Goal: Task Accomplishment & Management: Manage account settings

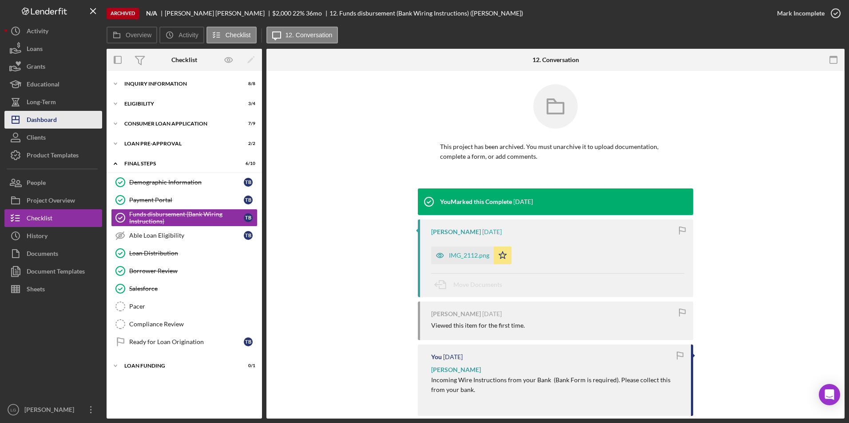
click at [54, 118] on div "Dashboard" at bounding box center [42, 121] width 30 height 20
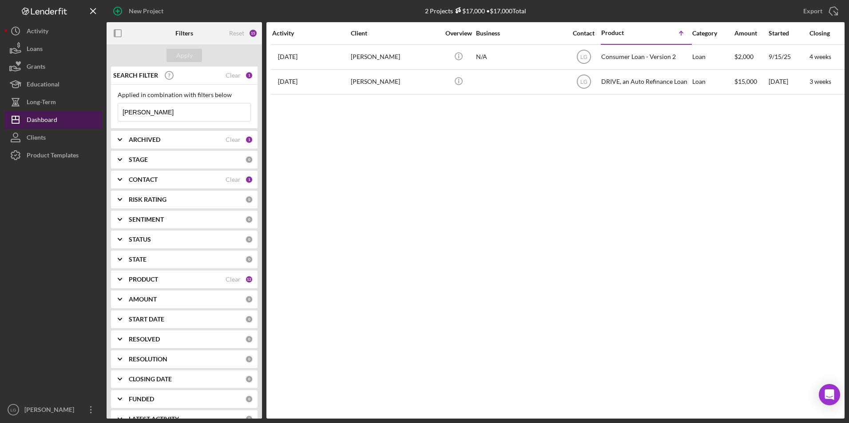
click at [57, 114] on button "Icon/Dashboard Dashboard" at bounding box center [53, 120] width 98 height 18
drag, startPoint x: 148, startPoint y: 115, endPoint x: 118, endPoint y: 112, distance: 30.3
click at [116, 112] on div "Applied in combination with filters below [PERSON_NAME] Icon/Menu Close" at bounding box center [184, 107] width 146 height 44
click at [192, 55] on button "Apply" at bounding box center [184, 55] width 36 height 13
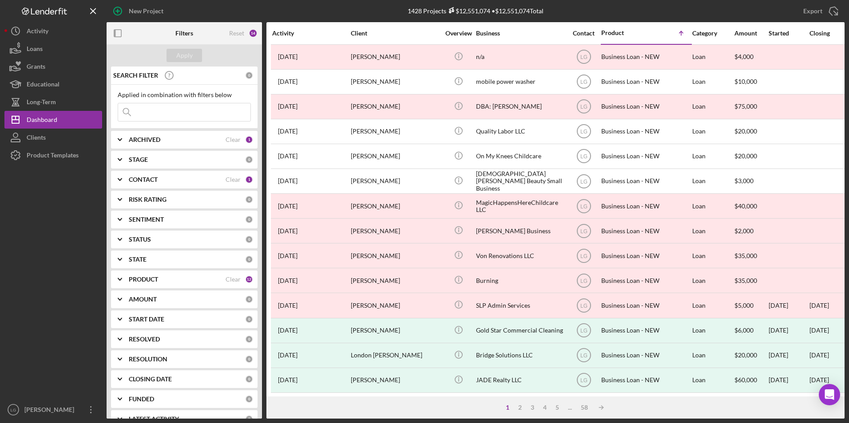
click at [178, 135] on div "ARCHIVED Clear 1" at bounding box center [191, 140] width 124 height 18
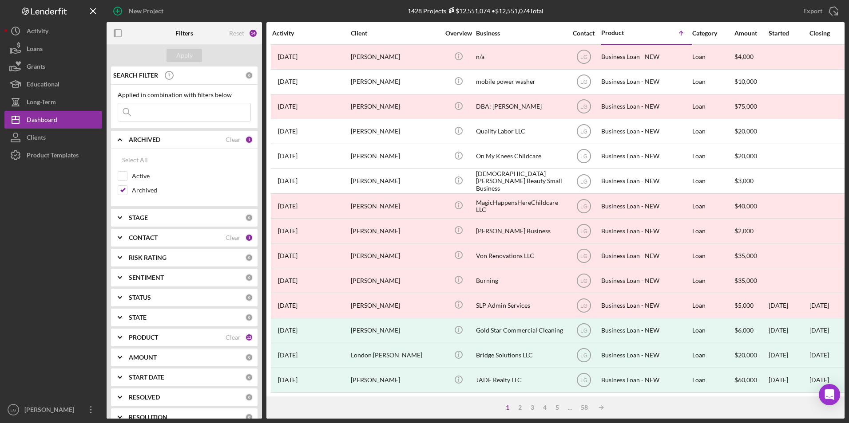
click at [154, 333] on div "PRODUCT Clear 12" at bounding box center [191, 338] width 124 height 18
click at [225, 341] on div "Clear" at bounding box center [232, 337] width 15 height 7
checkbox input "false"
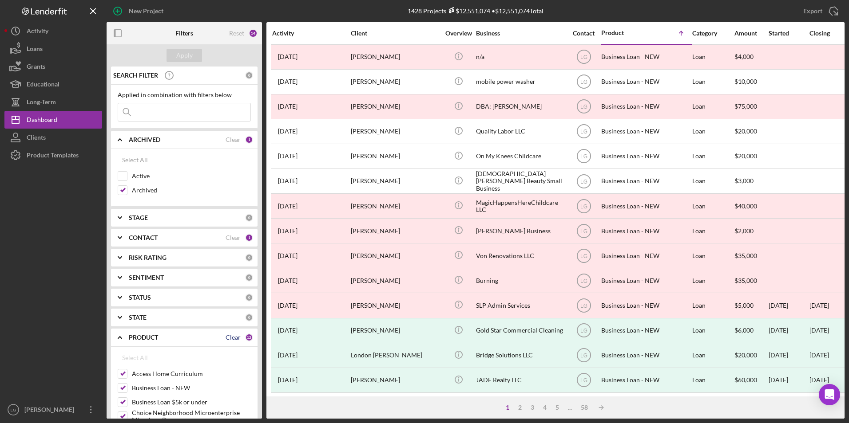
checkbox input "false"
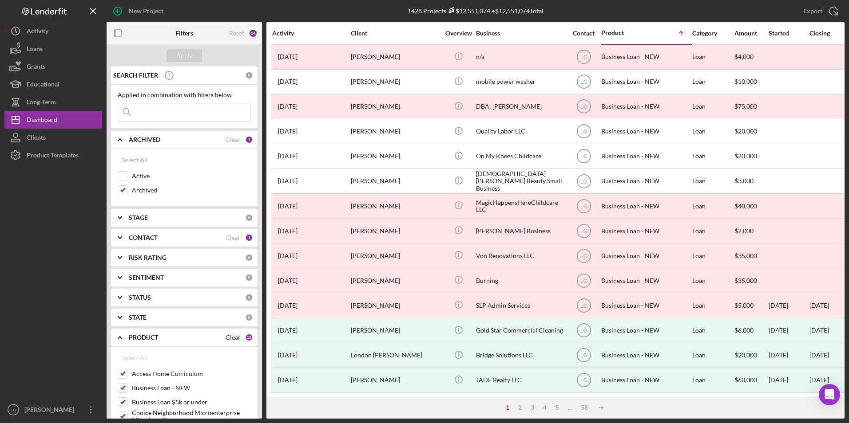
checkbox input "false"
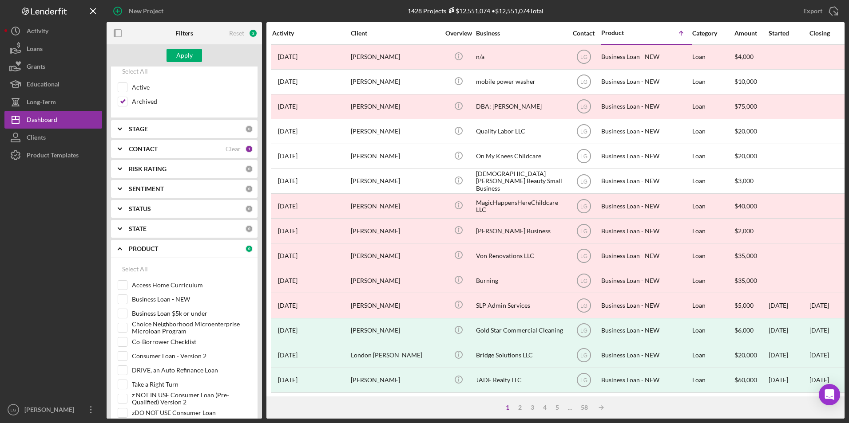
scroll to position [178, 0]
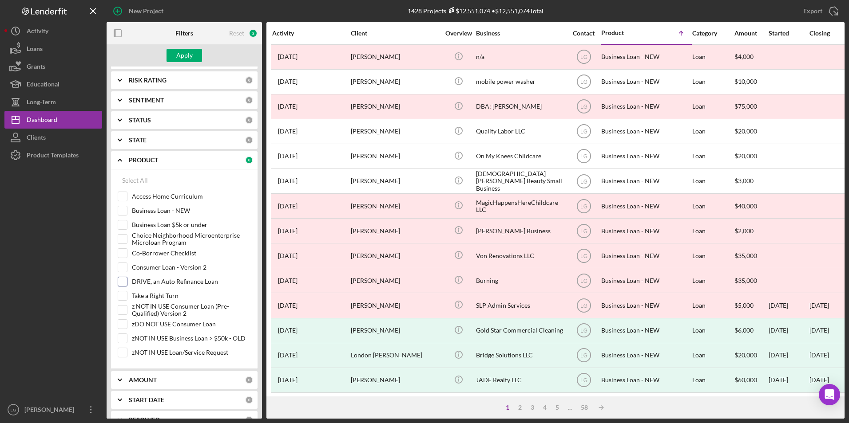
click at [123, 281] on input "DRIVE, an Auto Refinance Loan" at bounding box center [122, 281] width 9 height 9
checkbox input "true"
click at [183, 59] on div "Apply" at bounding box center [184, 55] width 16 height 13
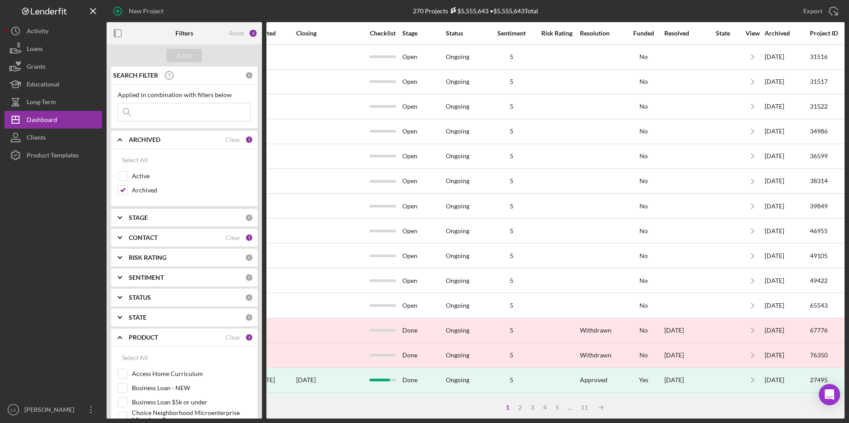
scroll to position [0, 526]
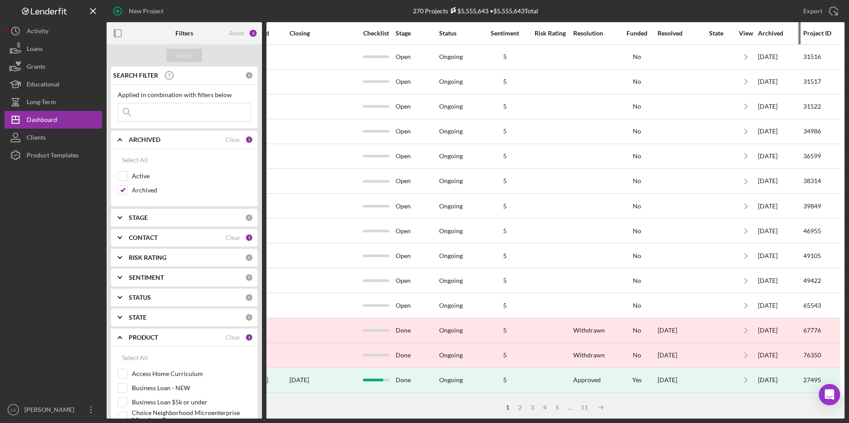
click at [766, 35] on div "Archived" at bounding box center [780, 33] width 44 height 7
click at [766, 31] on div "Archived" at bounding box center [780, 33] width 44 height 7
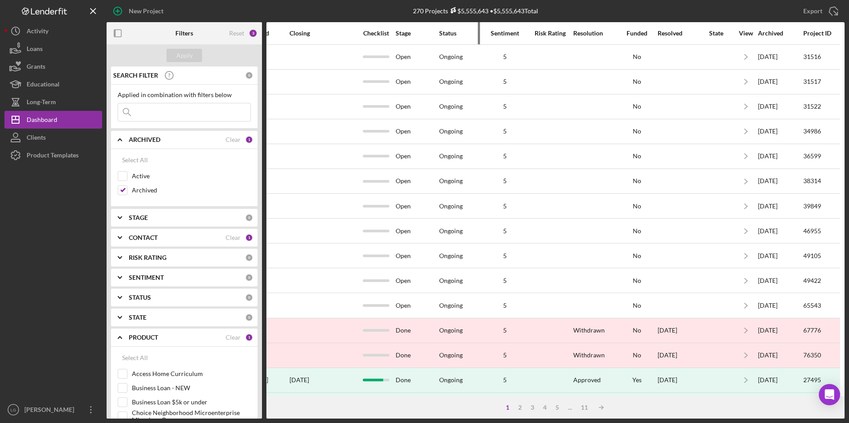
click at [439, 36] on div "Status" at bounding box center [460, 33] width 43 height 7
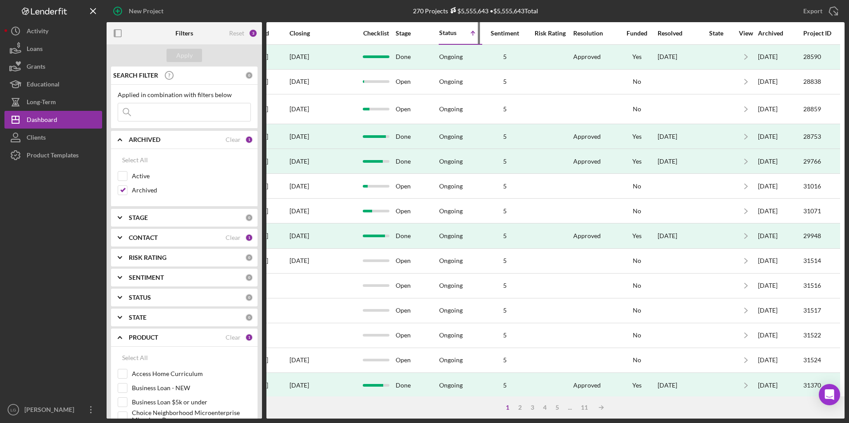
click at [439, 36] on div "Status" at bounding box center [449, 32] width 21 height 7
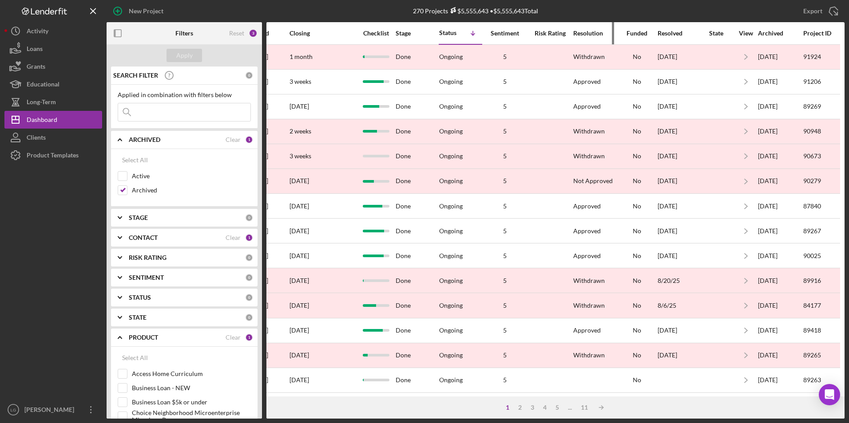
click at [573, 33] on div "Resolution" at bounding box center [594, 33] width 43 height 7
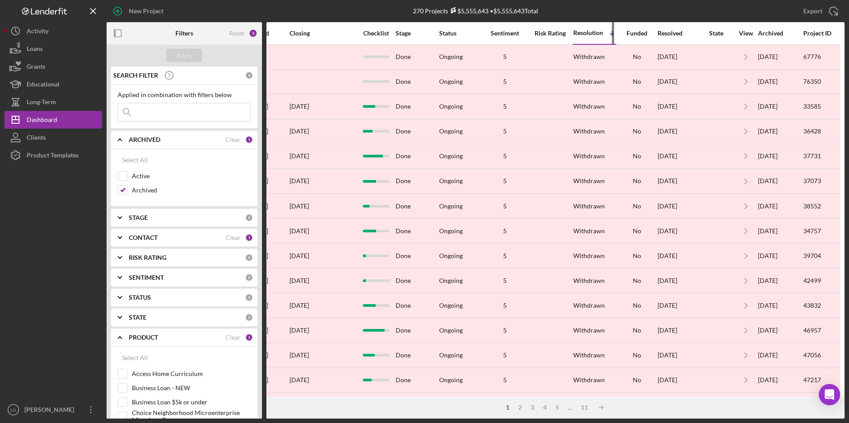
click at [573, 33] on div "Resolution" at bounding box center [588, 32] width 30 height 7
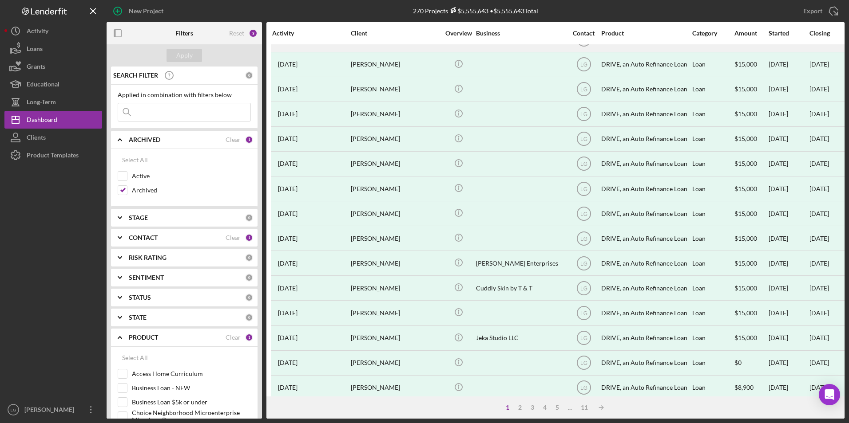
scroll to position [281, 0]
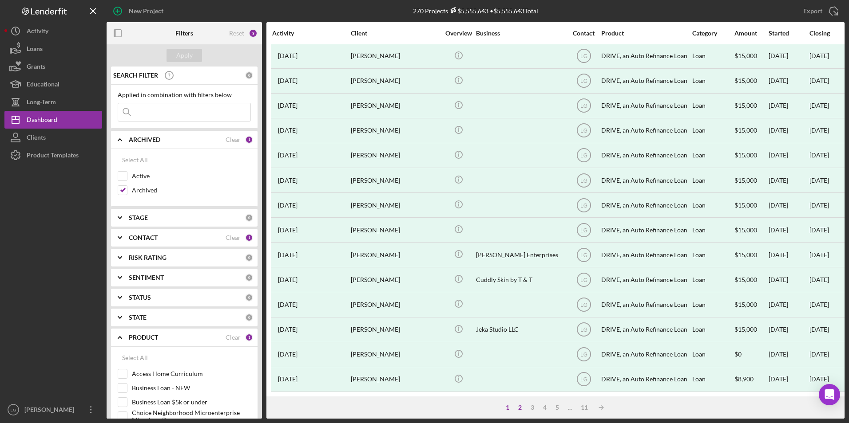
click at [518, 407] on div "2" at bounding box center [520, 407] width 12 height 7
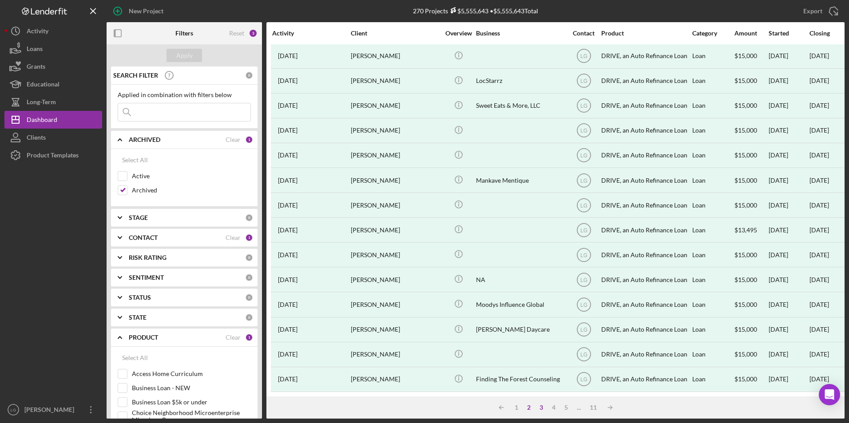
click at [540, 408] on div "3" at bounding box center [541, 407] width 12 height 7
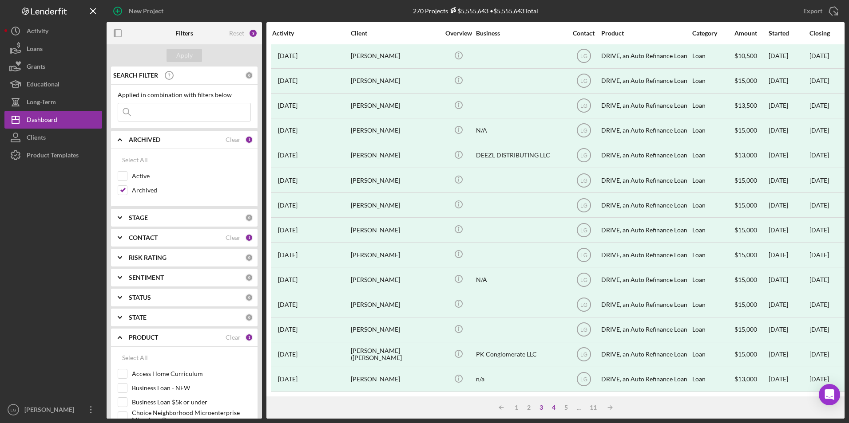
click at [551, 404] on div "4" at bounding box center [553, 407] width 12 height 7
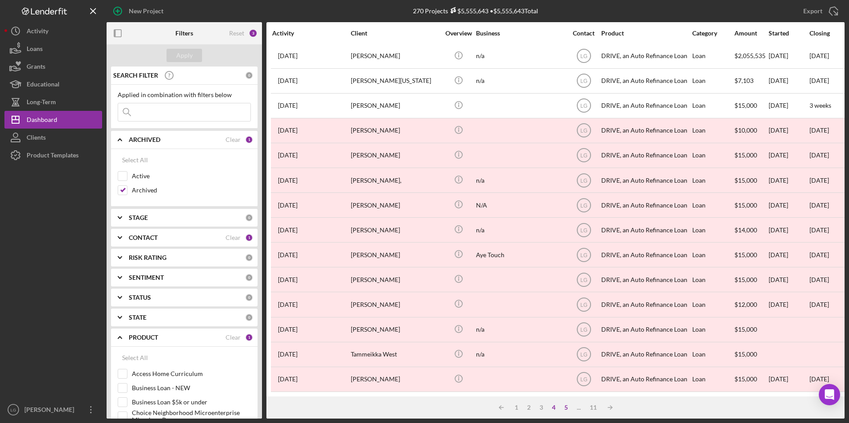
click at [564, 407] on div "5" at bounding box center [566, 407] width 12 height 7
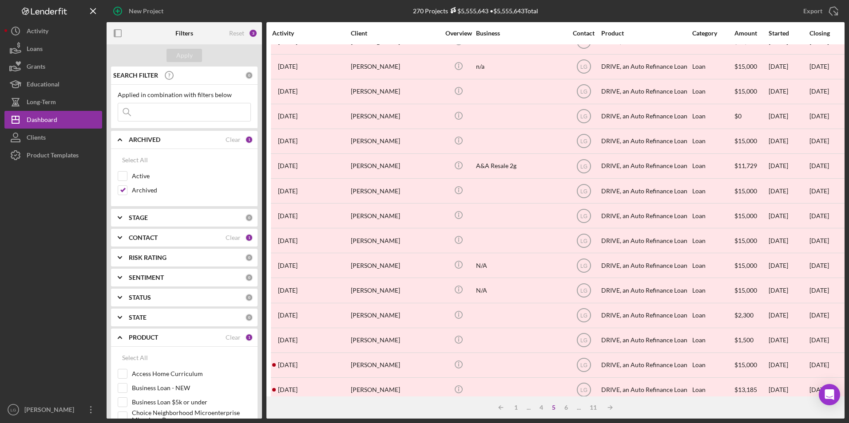
scroll to position [0, 0]
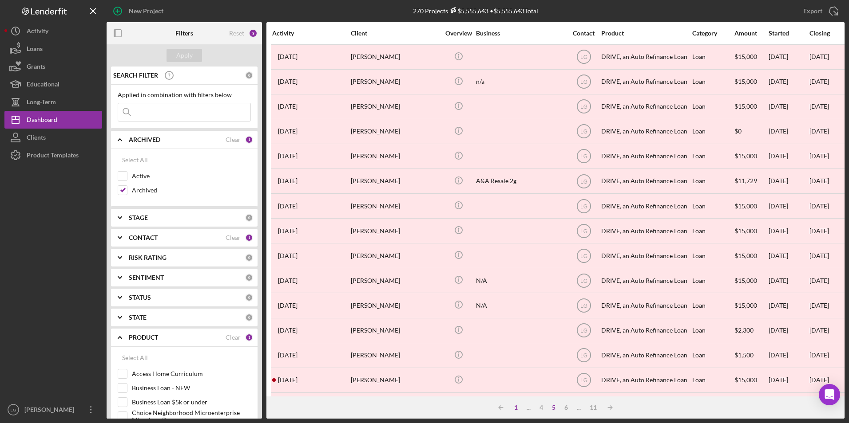
click at [516, 409] on div "1" at bounding box center [516, 407] width 12 height 7
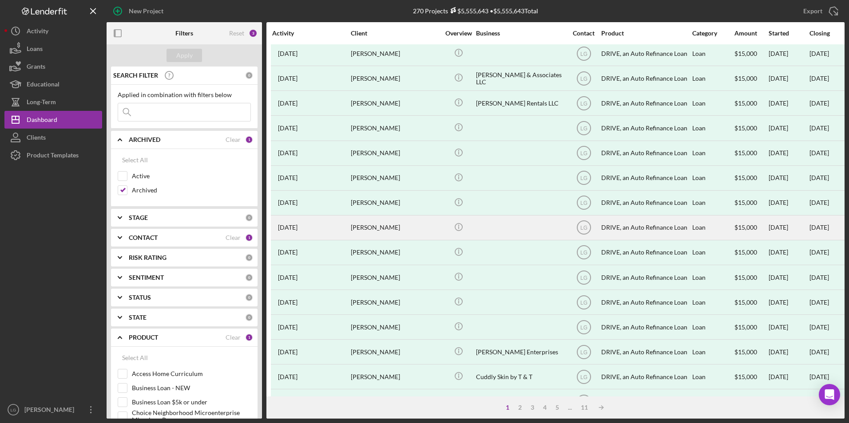
scroll to position [281, 0]
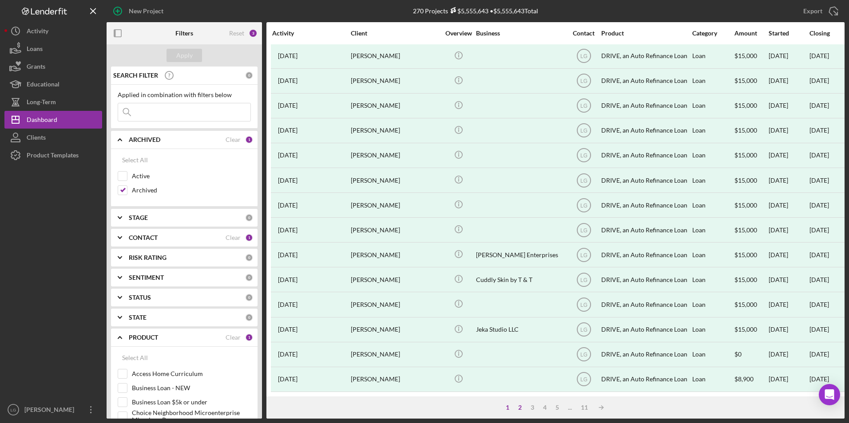
click at [520, 404] on div "2" at bounding box center [520, 407] width 12 height 7
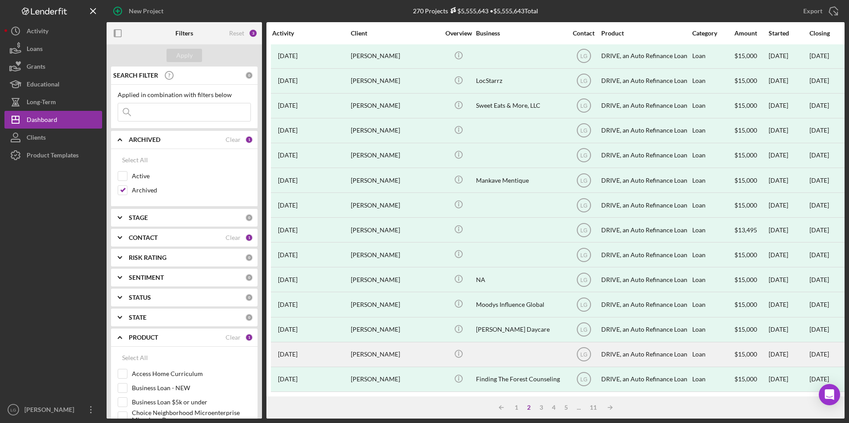
click at [376, 352] on div "[PERSON_NAME]" at bounding box center [395, 355] width 89 height 24
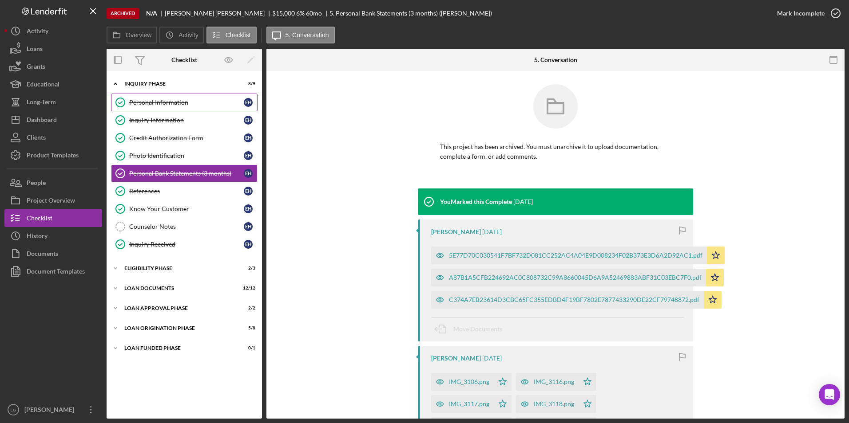
click at [175, 103] on div "Personal Information" at bounding box center [186, 102] width 115 height 7
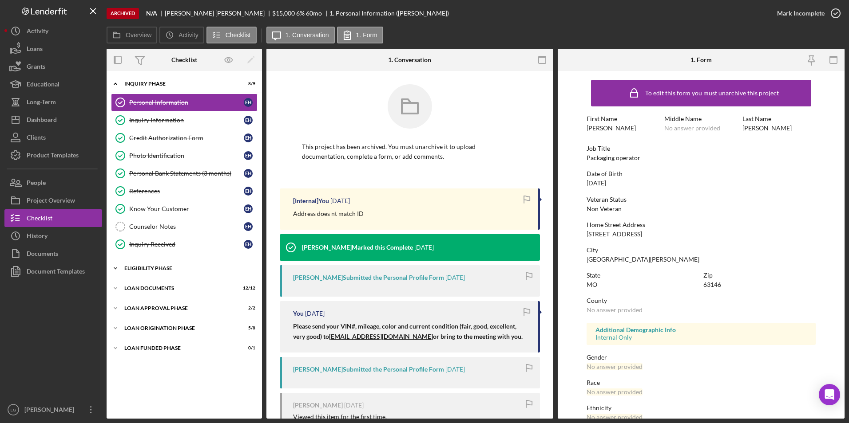
click at [162, 266] on div "Eligibility Phase" at bounding box center [187, 268] width 126 height 5
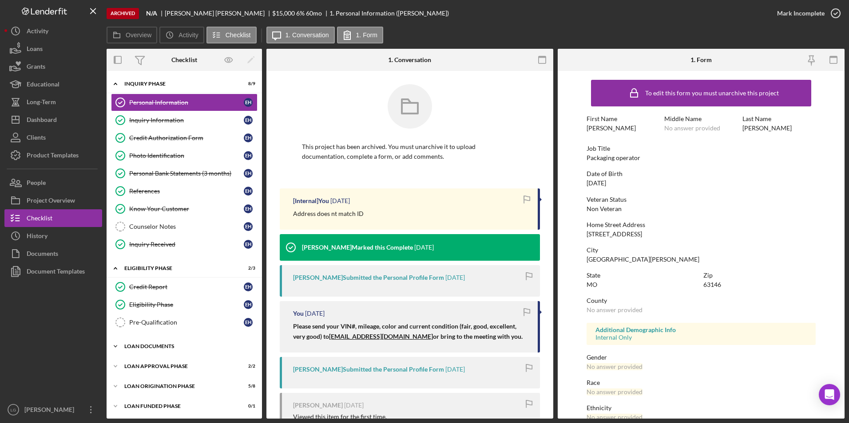
click at [150, 349] on div "Icon/Expander Loan Documents 12 / 12" at bounding box center [184, 347] width 155 height 18
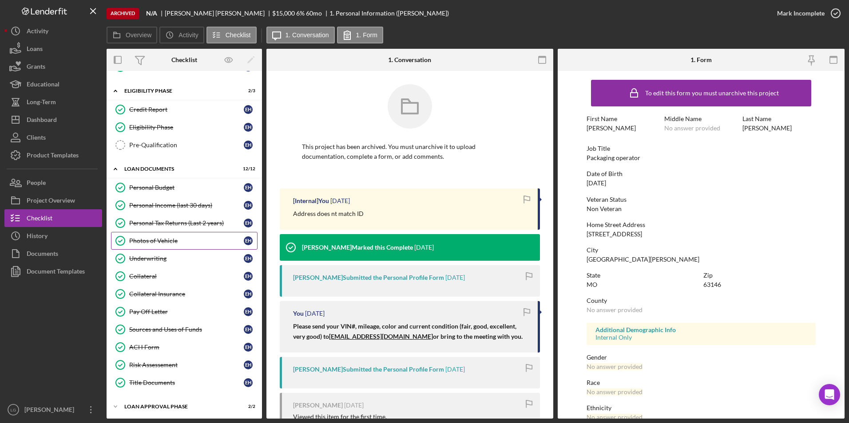
click at [162, 239] on div "Photos of Vehicle" at bounding box center [186, 240] width 115 height 7
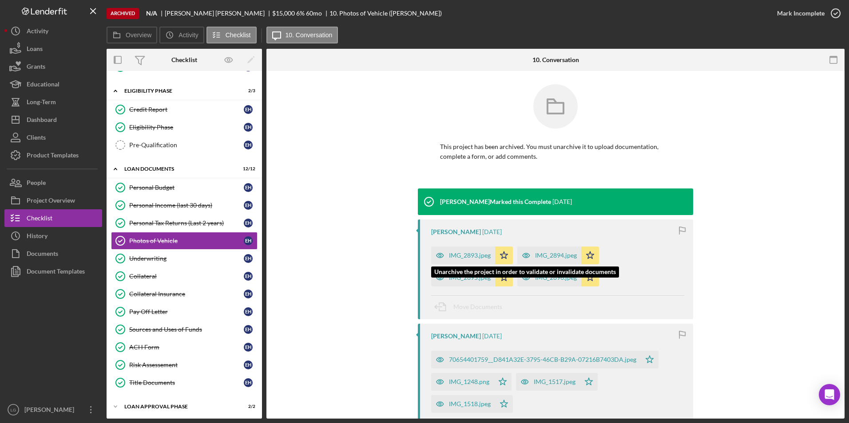
click at [462, 259] on div "IMG_2893.jpeg" at bounding box center [470, 255] width 42 height 7
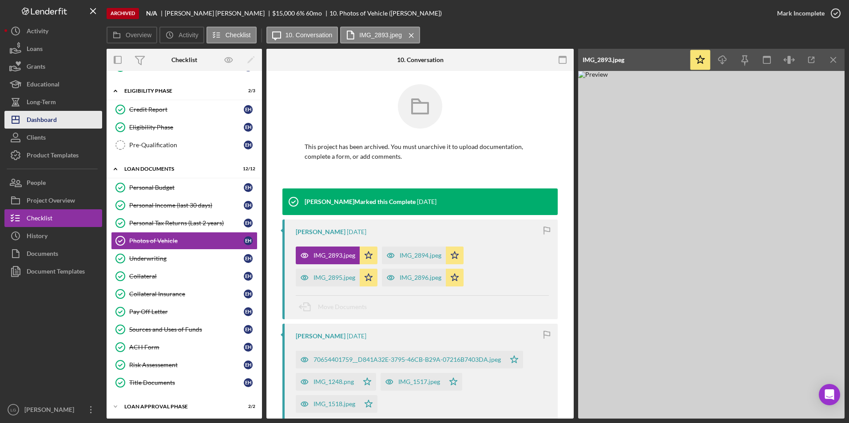
click at [59, 123] on button "Icon/Dashboard Dashboard" at bounding box center [53, 120] width 98 height 18
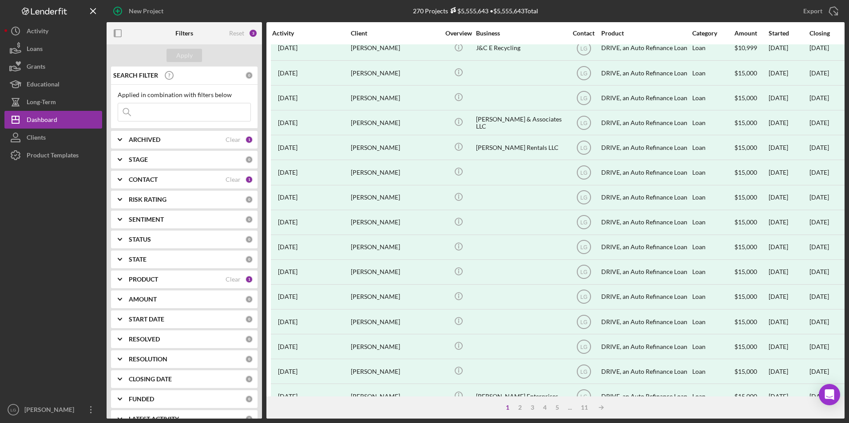
scroll to position [281, 0]
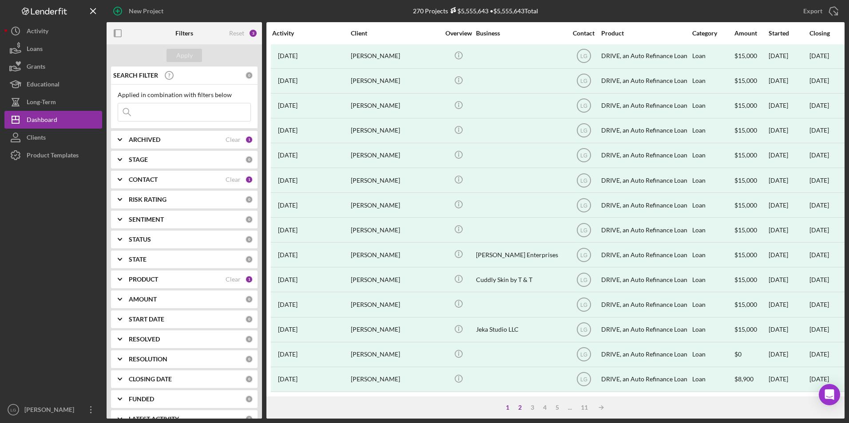
click at [520, 404] on div "2" at bounding box center [520, 407] width 12 height 7
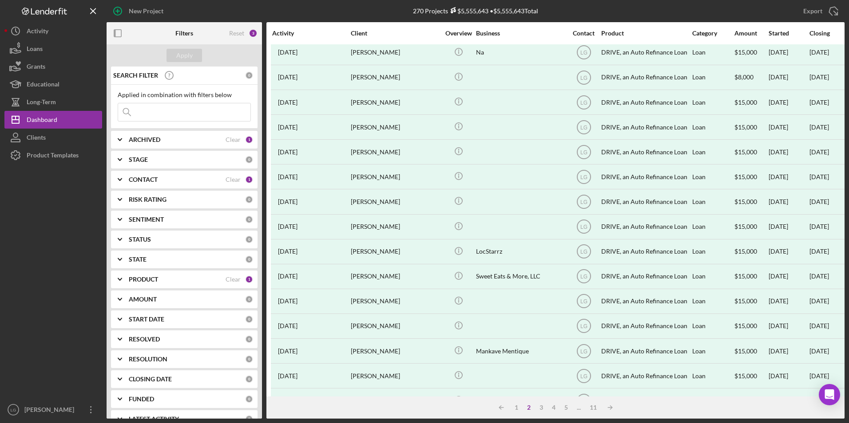
scroll to position [0, 0]
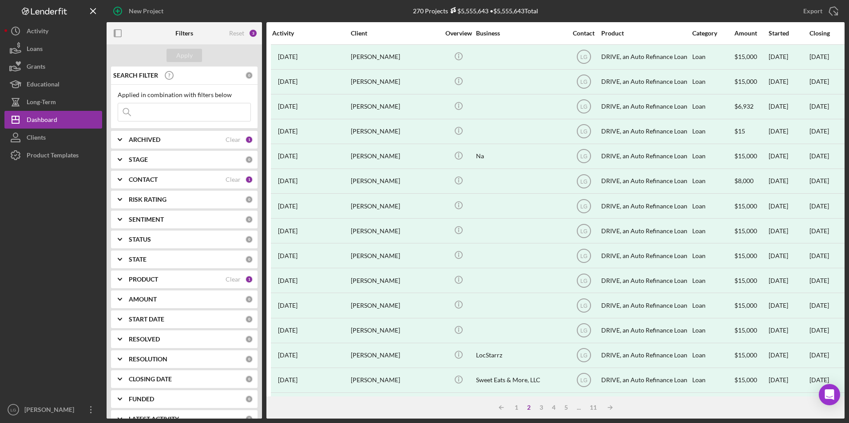
click at [140, 137] on b "ARCHIVED" at bounding box center [145, 139] width 32 height 7
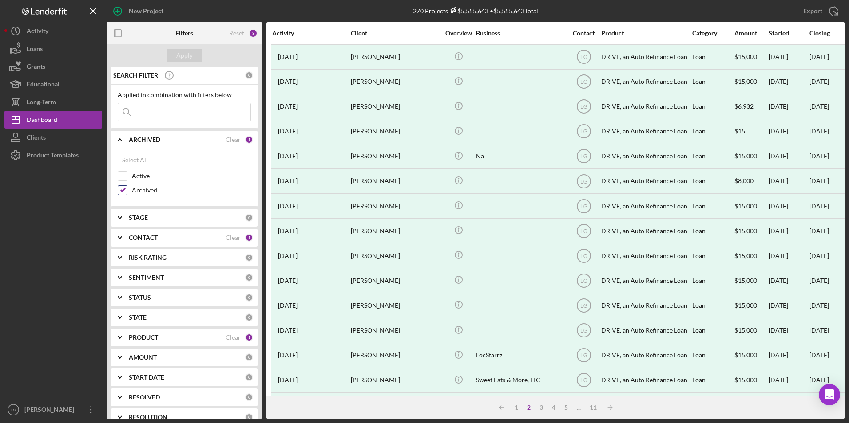
click at [124, 190] on input "Archived" at bounding box center [122, 190] width 9 height 9
checkbox input "false"
click at [124, 179] on input "Active" at bounding box center [122, 176] width 9 height 9
checkbox input "true"
click at [181, 55] on div "Apply" at bounding box center [184, 55] width 16 height 13
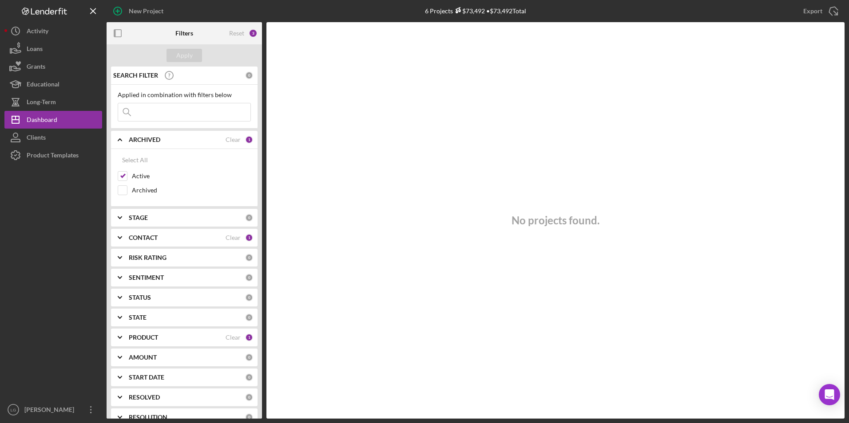
click at [145, 240] on b "CONTACT" at bounding box center [143, 237] width 29 height 7
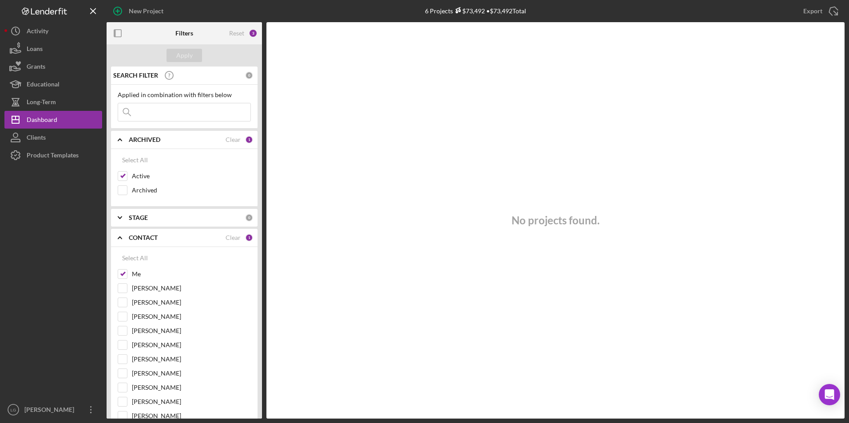
click at [147, 112] on input at bounding box center [184, 112] width 132 height 18
click at [131, 218] on b "STAGE" at bounding box center [138, 217] width 19 height 7
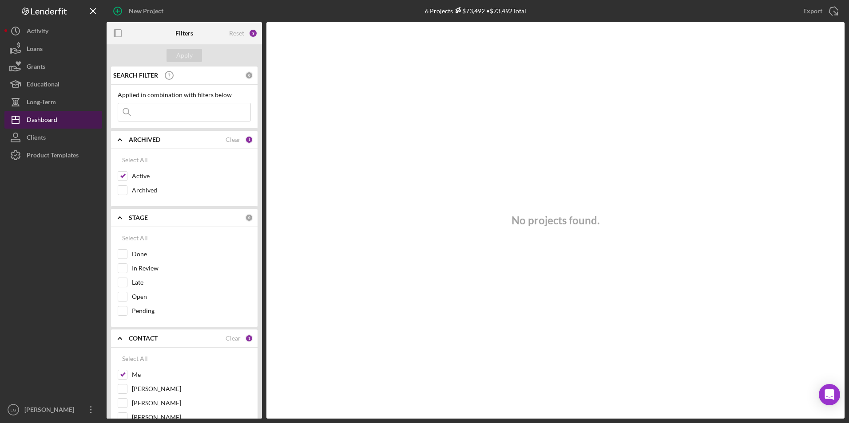
click at [63, 121] on button "Icon/Dashboard Dashboard" at bounding box center [53, 120] width 98 height 18
